Goal: Task Accomplishment & Management: Manage account settings

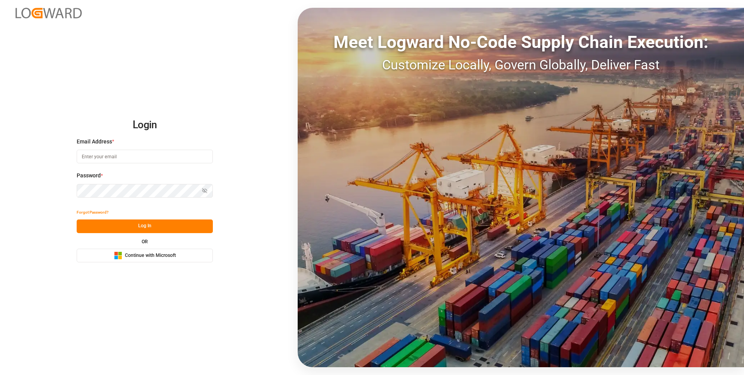
type input "abu.apu@leschaco.com"
click at [107, 226] on button "Log In" at bounding box center [145, 226] width 136 height 14
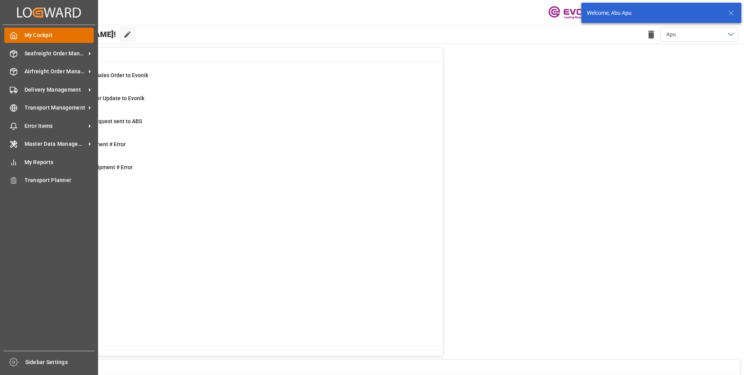
click at [16, 36] on icon at bounding box center [14, 35] width 6 height 7
click at [31, 51] on span "Seafreight Order Management" at bounding box center [56, 53] width 62 height 8
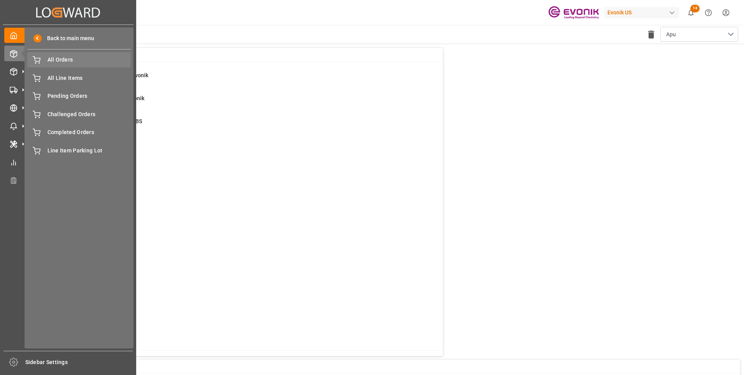
click at [54, 63] on span "All Orders" at bounding box center [89, 60] width 84 height 8
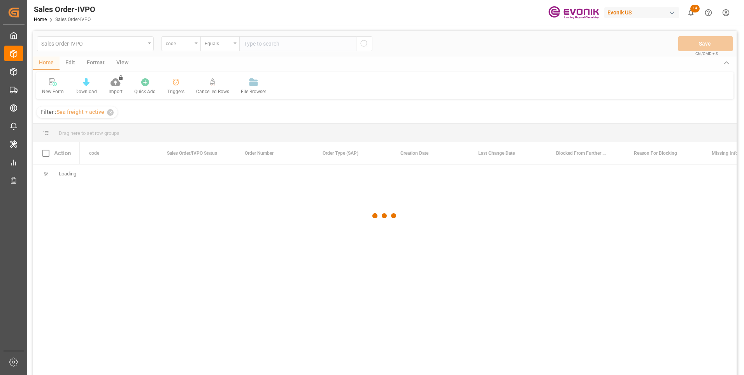
click at [196, 46] on div at bounding box center [385, 216] width 704 height 370
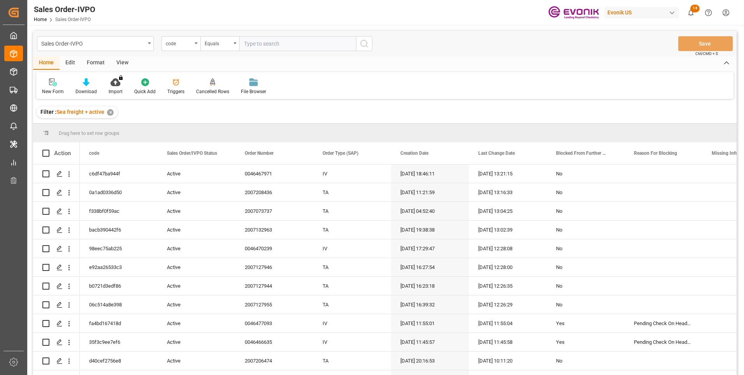
click at [196, 46] on div "code" at bounding box center [181, 43] width 39 height 15
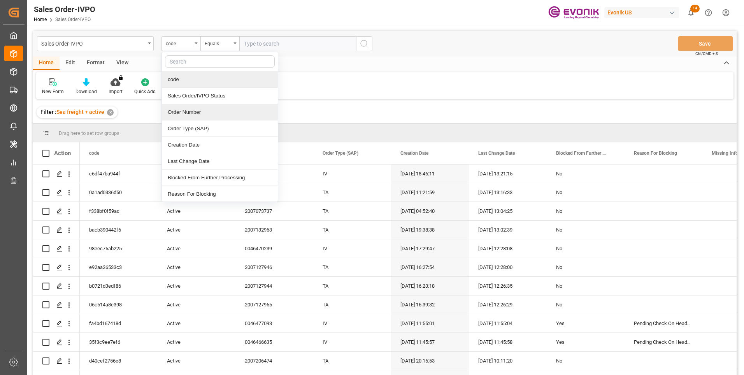
click at [182, 108] on div "Order Number" at bounding box center [220, 112] width 116 height 16
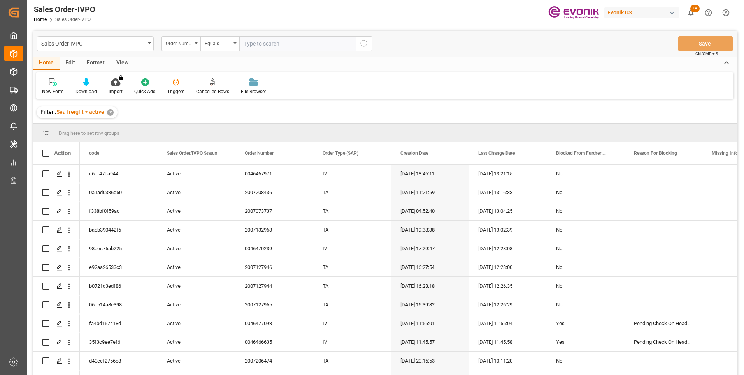
click at [253, 46] on input "text" at bounding box center [297, 43] width 117 height 15
paste input "0046472579"
type input "0046472579"
click at [364, 40] on icon "search button" at bounding box center [364, 43] width 9 height 9
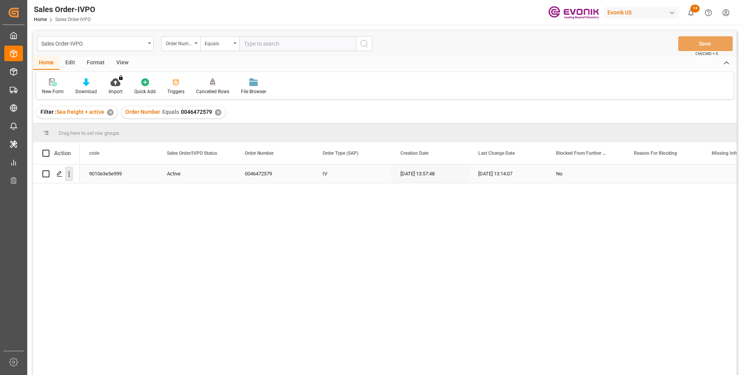
click at [69, 173] on icon "open menu" at bounding box center [69, 174] width 8 height 8
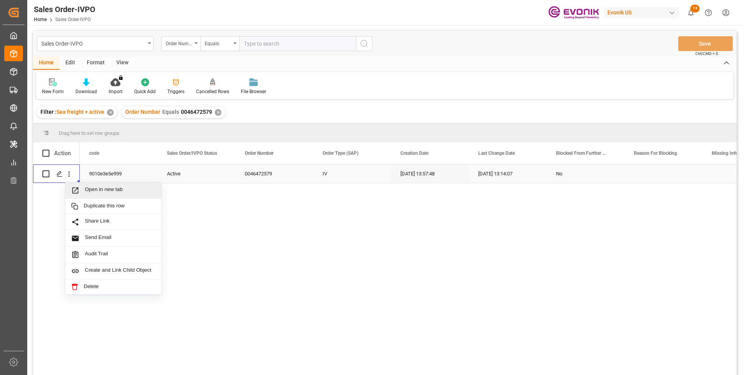
click at [90, 190] on span "Open in new tab" at bounding box center [120, 190] width 71 height 8
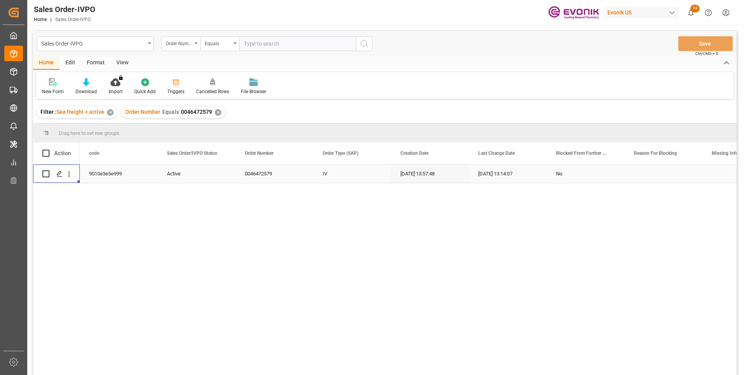
click at [250, 43] on input "text" at bounding box center [297, 43] width 117 height 15
paste input "2007219045"
type input "2007219045"
click at [362, 44] on icon "search button" at bounding box center [364, 43] width 9 height 9
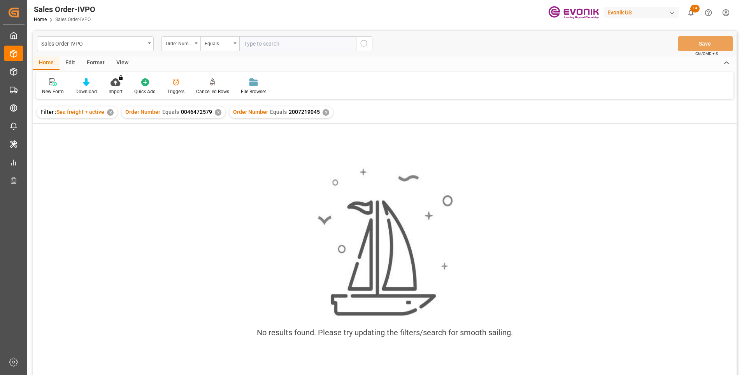
click at [216, 113] on div "✕" at bounding box center [218, 112] width 7 height 7
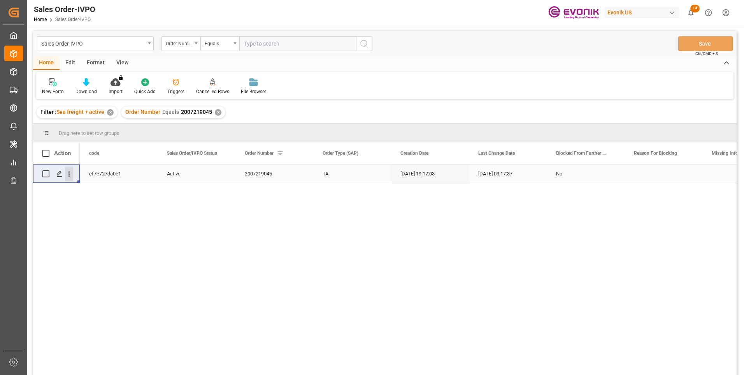
click at [70, 175] on icon "open menu" at bounding box center [69, 174] width 8 height 8
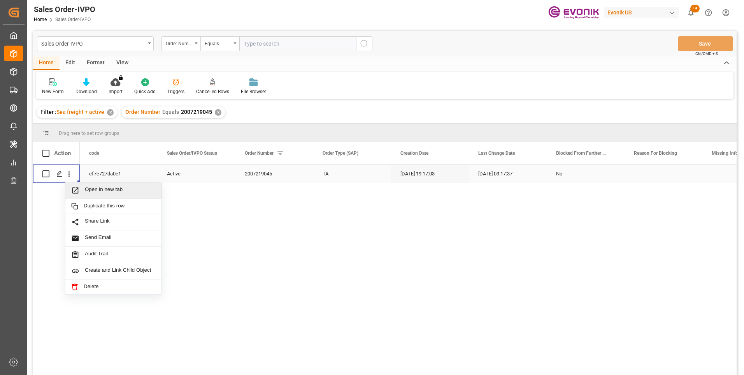
click at [89, 190] on span "Open in new tab" at bounding box center [120, 190] width 71 height 8
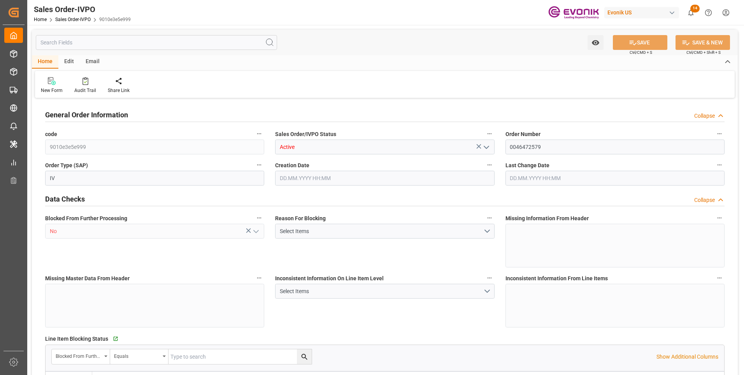
type input "BRSSZ"
type input "0"
type input "1"
type input "2"
type input "1"
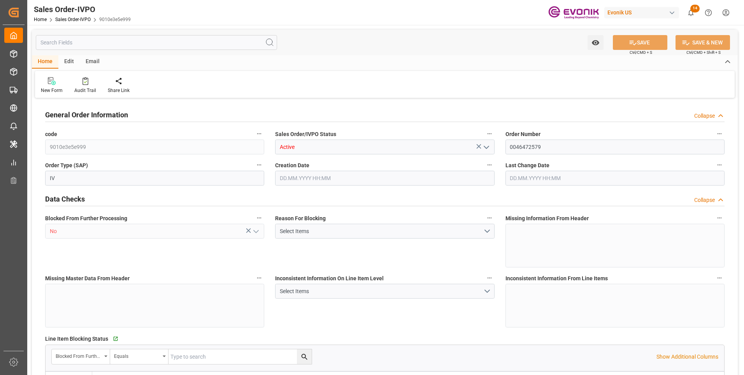
type input "19798"
type input "17.86"
type input "17000"
type input "30"
type input "22.09.2025 13:57"
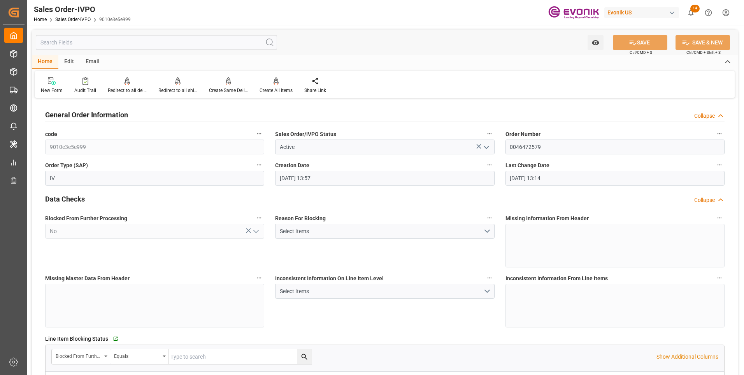
type input "25.09.2025 13:14"
click at [158, 44] on input "text" at bounding box center [156, 42] width 241 height 15
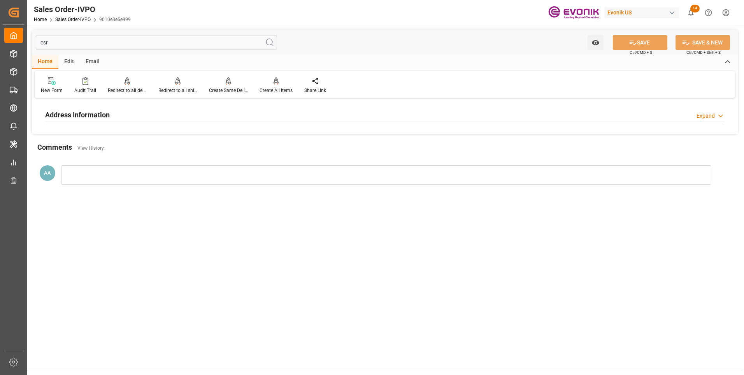
type input "csr"
click at [98, 114] on h2 "Address Information" at bounding box center [77, 114] width 65 height 11
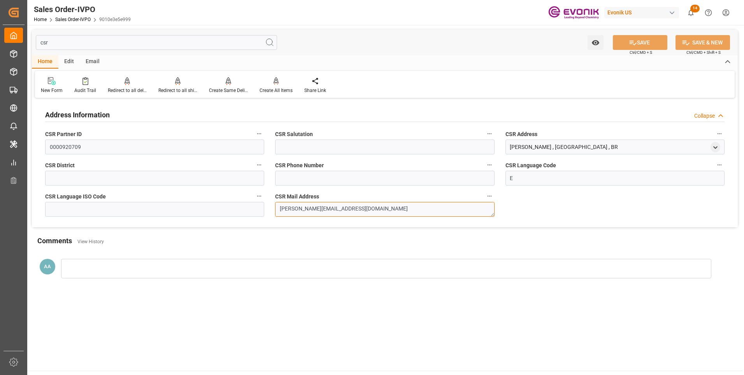
click at [309, 206] on textarea "hassan.mouazzem@evonik.com" at bounding box center [384, 209] width 219 height 15
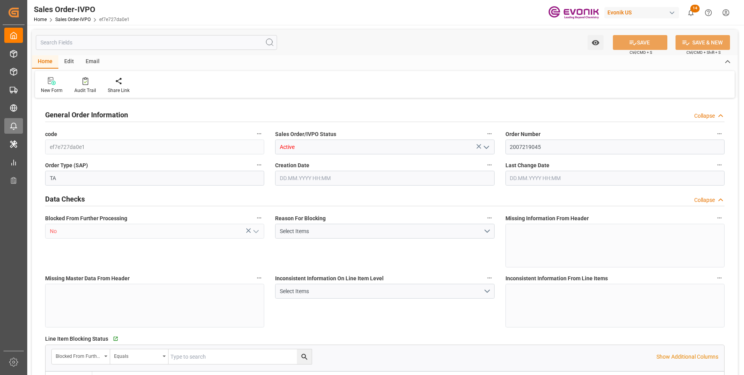
type input "CRLIO"
type input "0"
type input "1"
type input "2"
type input "1"
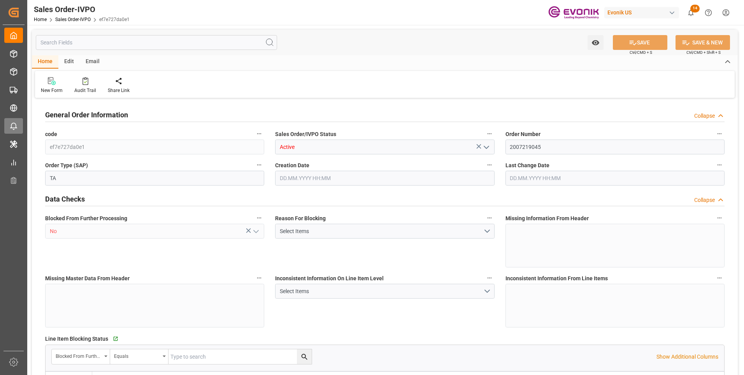
type input "20450.107"
type input "48.3146"
type input "19000"
type input "60"
type input "[DATE] 19:17"
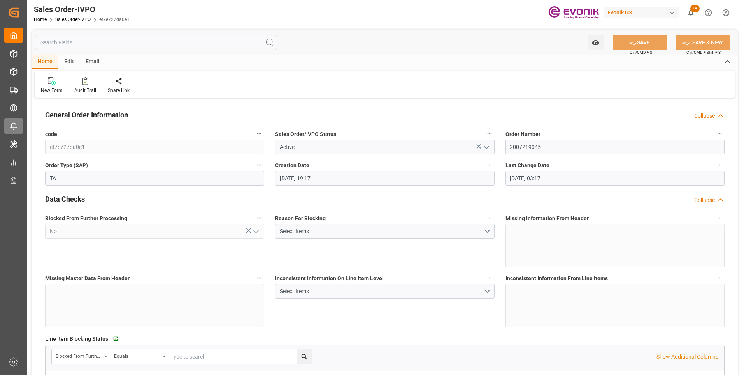
type input "10.10.2025 03:17"
click at [195, 256] on div "Blocked From Further Processing No" at bounding box center [155, 240] width 230 height 60
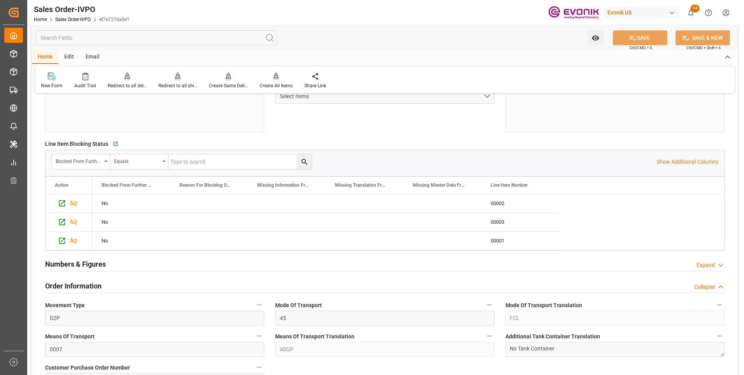
click at [206, 263] on div "Numbers & Figures Expand" at bounding box center [385, 263] width 680 height 15
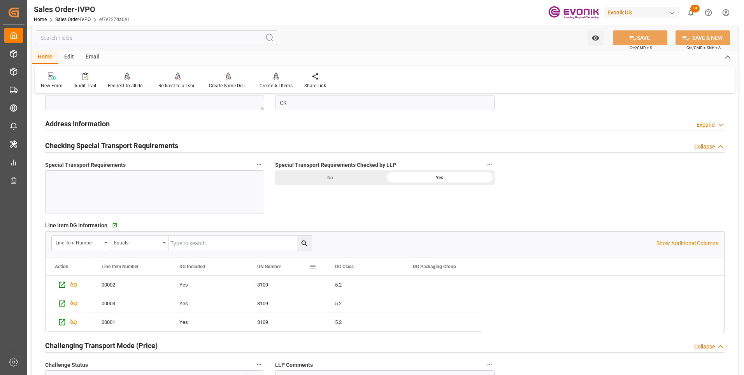
scroll to position [1012, 0]
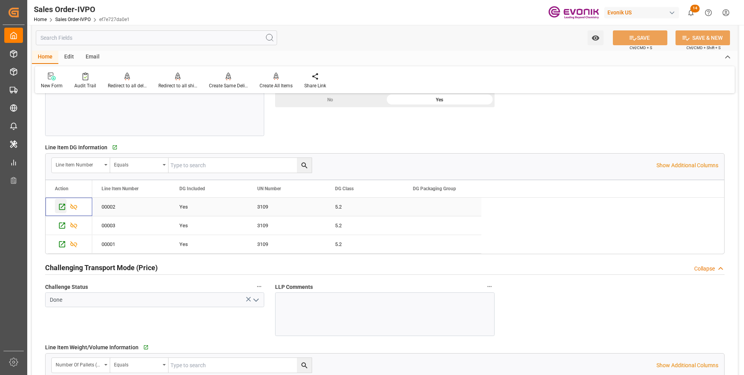
click at [61, 208] on icon "Press SPACE to select this row." at bounding box center [62, 206] width 8 height 8
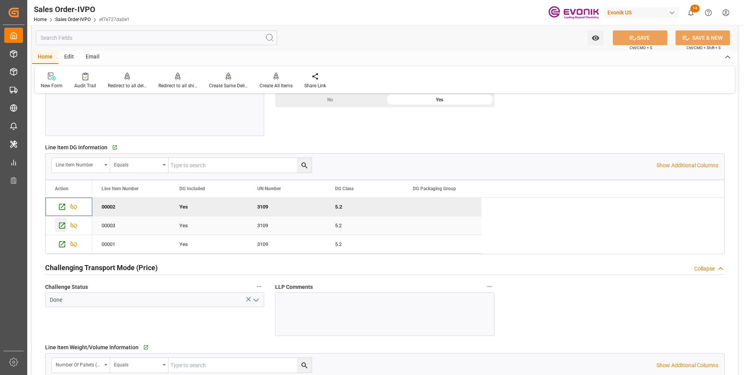
click at [63, 225] on icon "Press SPACE to select this row." at bounding box center [62, 225] width 8 height 8
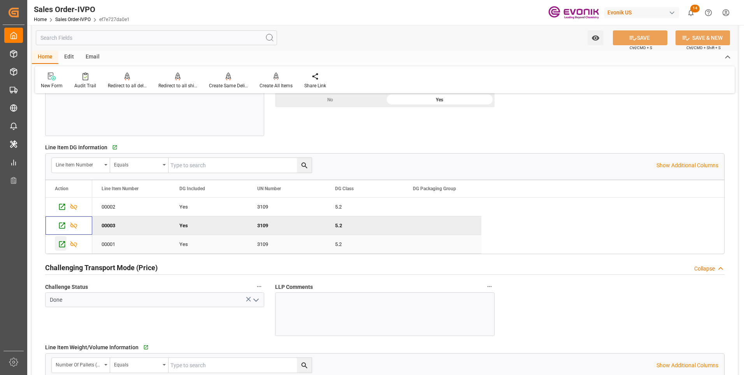
click at [62, 245] on icon "Press SPACE to select this row." at bounding box center [62, 244] width 6 height 6
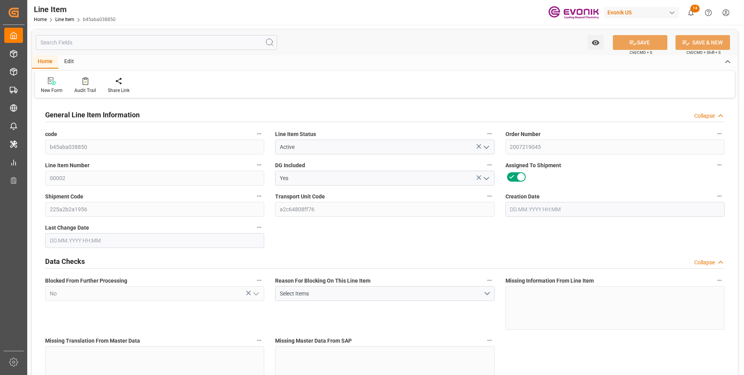
type input "9"
type input "12795.993"
type input "12246.993"
type input "14.5368"
type input "9"
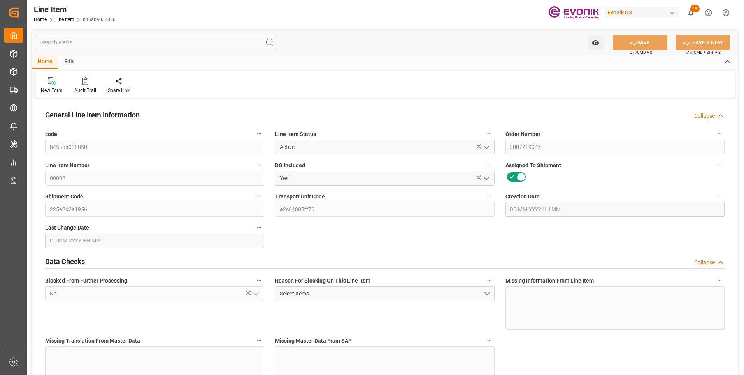
type input "28657.94"
type input "9"
type input "12795.993"
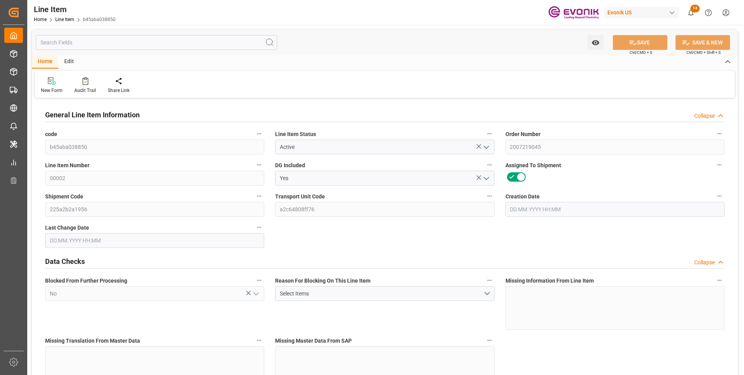
type input "12795.993"
type input "12246.993"
type input "14.5368"
type input "14536.8"
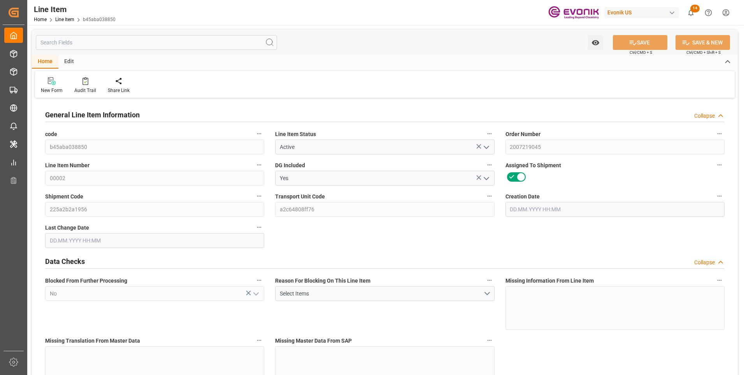
type input "0"
type input "[DATE] 19:17"
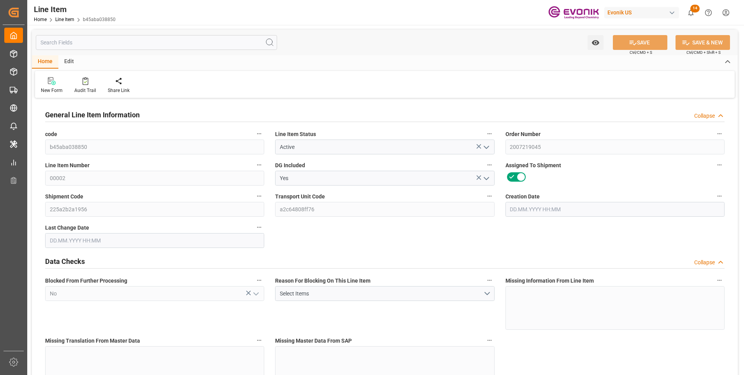
type input "13.10.2025 10:43"
type input "[DATE]"
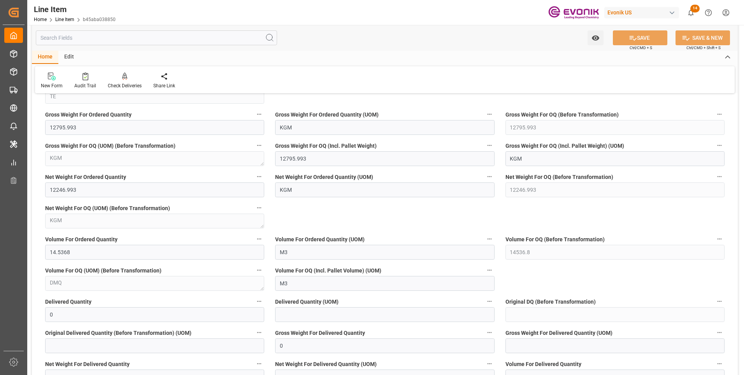
scroll to position [857, 0]
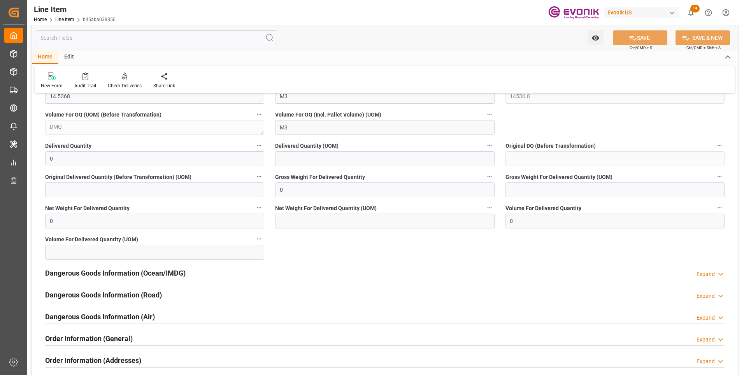
click at [198, 271] on div "Dangerous Goods Information (Ocean/IMDG) Expand" at bounding box center [385, 272] width 680 height 15
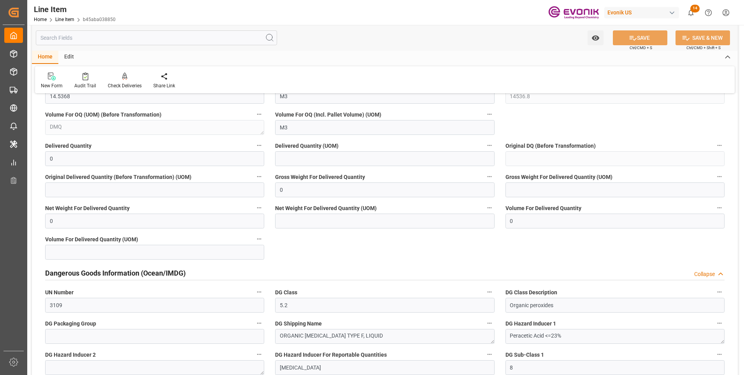
scroll to position [934, 0]
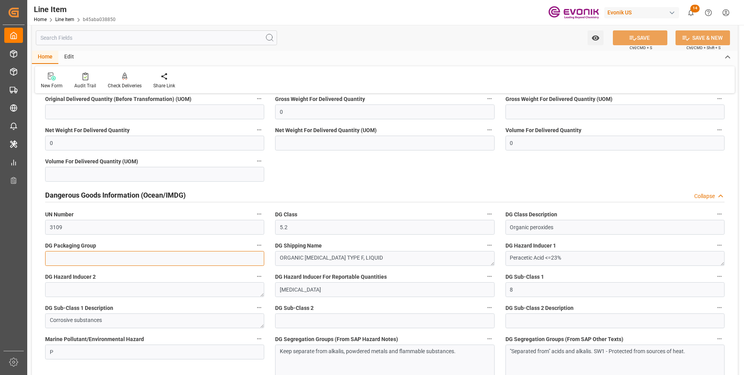
click at [190, 259] on input at bounding box center [154, 258] width 219 height 15
click at [285, 198] on div "Dangerous Goods Information (Ocean/IMDG) Collapse" at bounding box center [385, 194] width 680 height 15
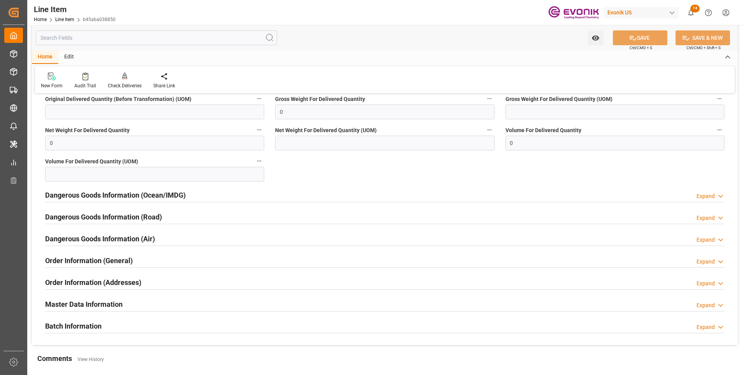
click at [129, 194] on h2 "Dangerous Goods Information (Ocean/IMDG)" at bounding box center [115, 195] width 141 height 11
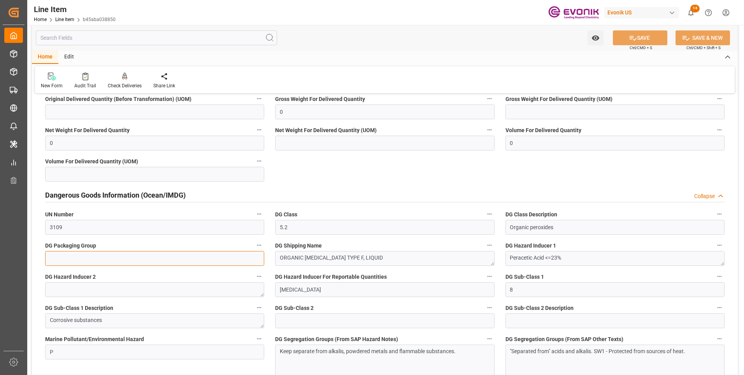
click at [83, 259] on input at bounding box center [154, 258] width 219 height 15
type input "999"
click at [647, 35] on button "SAVE" at bounding box center [640, 37] width 55 height 15
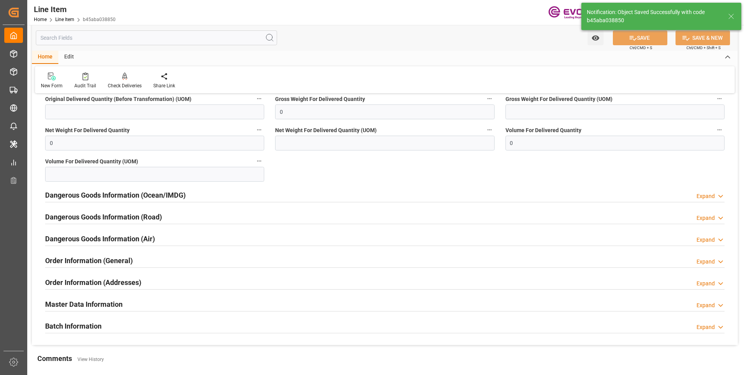
type input "13.10.2025 13:54"
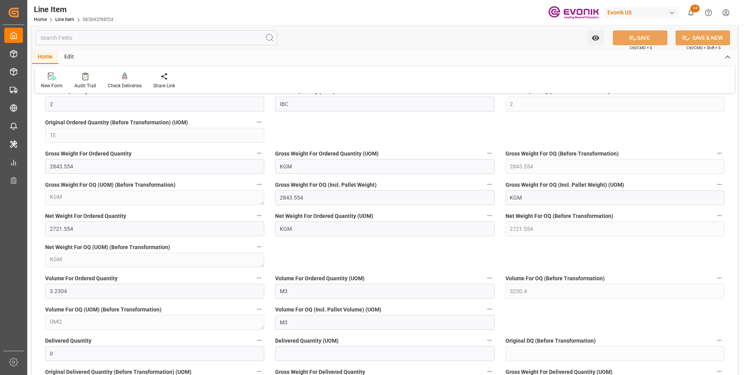
scroll to position [857, 0]
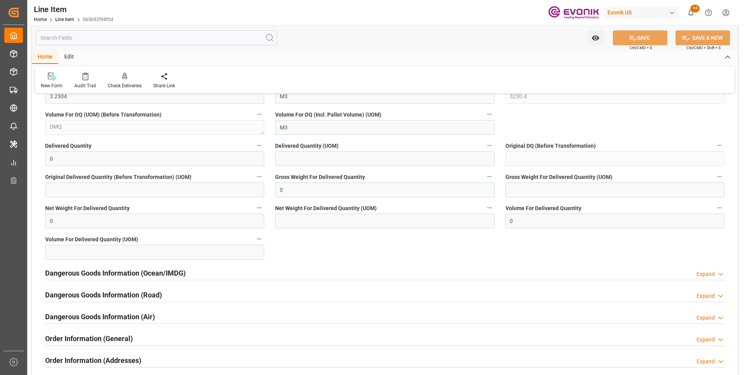
click at [111, 270] on h2 "Dangerous Goods Information (Ocean/IMDG)" at bounding box center [115, 272] width 141 height 11
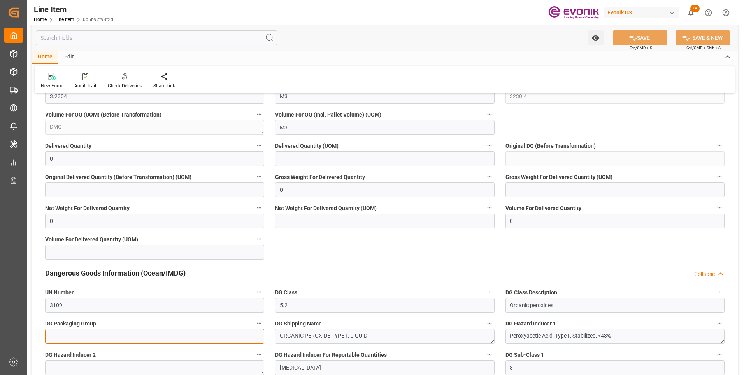
click at [62, 338] on input at bounding box center [154, 336] width 219 height 15
type input "999"
drag, startPoint x: 648, startPoint y: 34, endPoint x: 651, endPoint y: 38, distance: 5.0
click at [648, 34] on button "SAVE" at bounding box center [640, 37] width 55 height 15
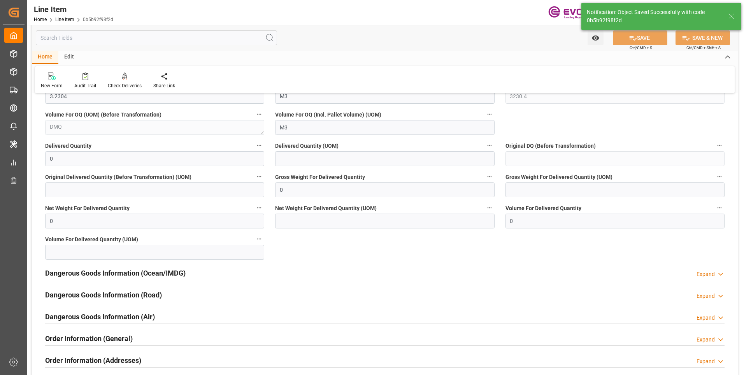
type input "[DATE] 13:55"
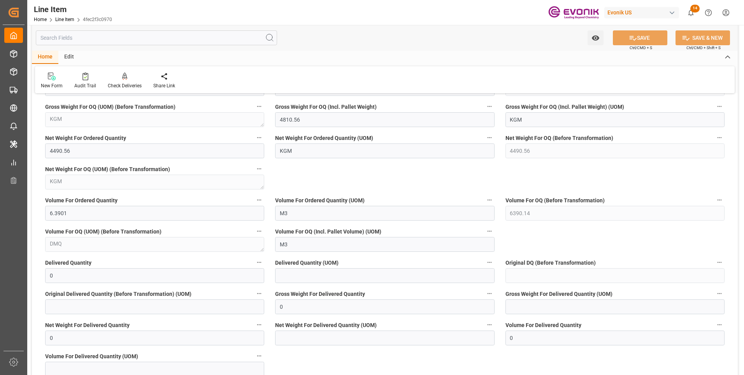
scroll to position [973, 0]
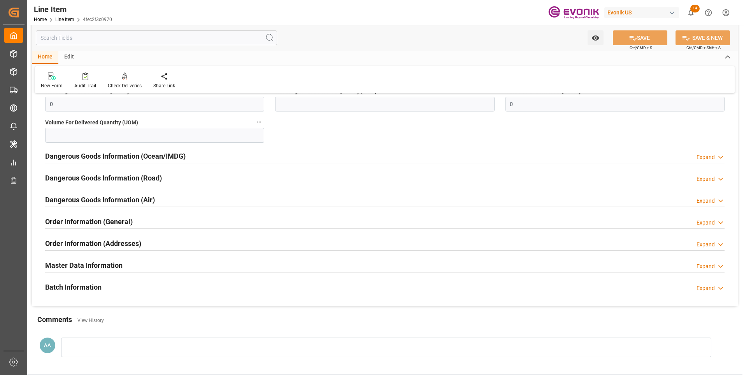
click at [105, 155] on h2 "Dangerous Goods Information (Ocean/IMDG)" at bounding box center [115, 156] width 141 height 11
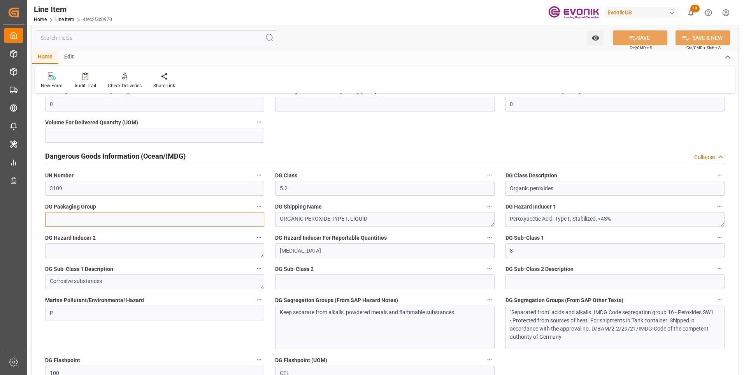
click at [65, 215] on input at bounding box center [154, 219] width 219 height 15
type input "999"
click at [650, 35] on button "SAVE" at bounding box center [640, 37] width 55 height 15
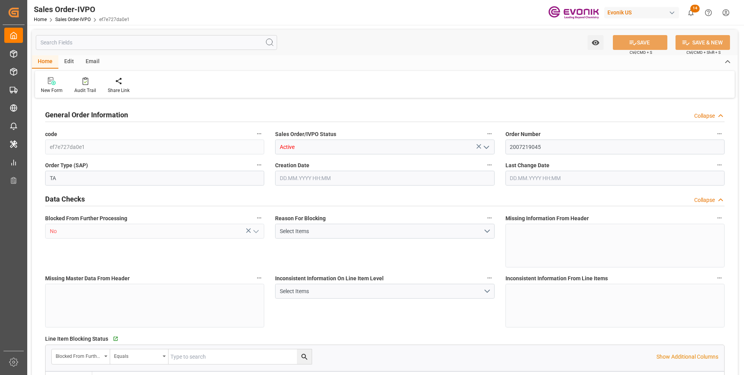
type input "CRLIO"
type input "0"
type input "1"
type input "2"
type input "1"
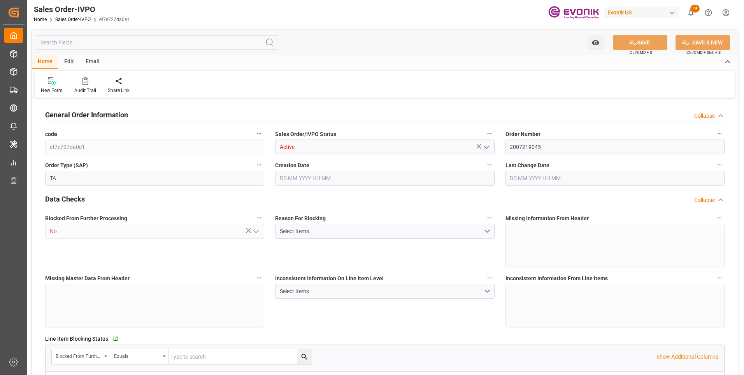
type input "20450.107"
type input "48.3146"
type input "19000"
type input "60"
type input "[DATE] 19:17"
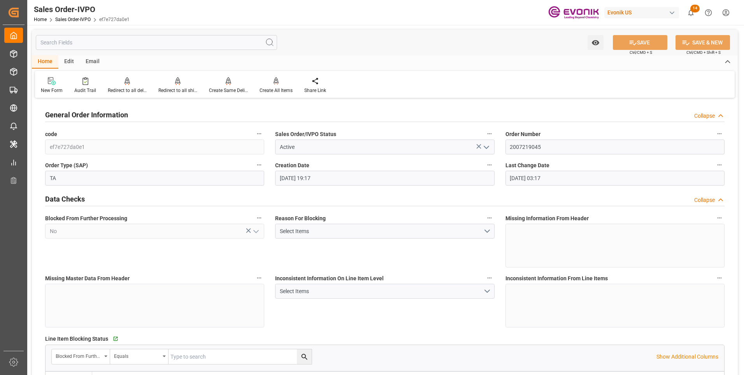
type input "[DATE] 03:17"
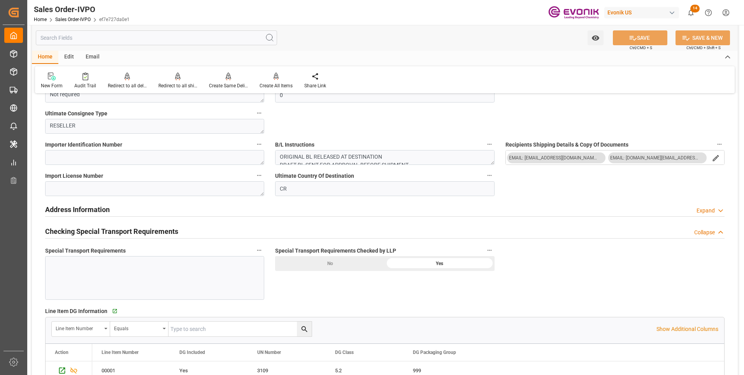
scroll to position [1012, 0]
